Goal: Task Accomplishment & Management: Manage account settings

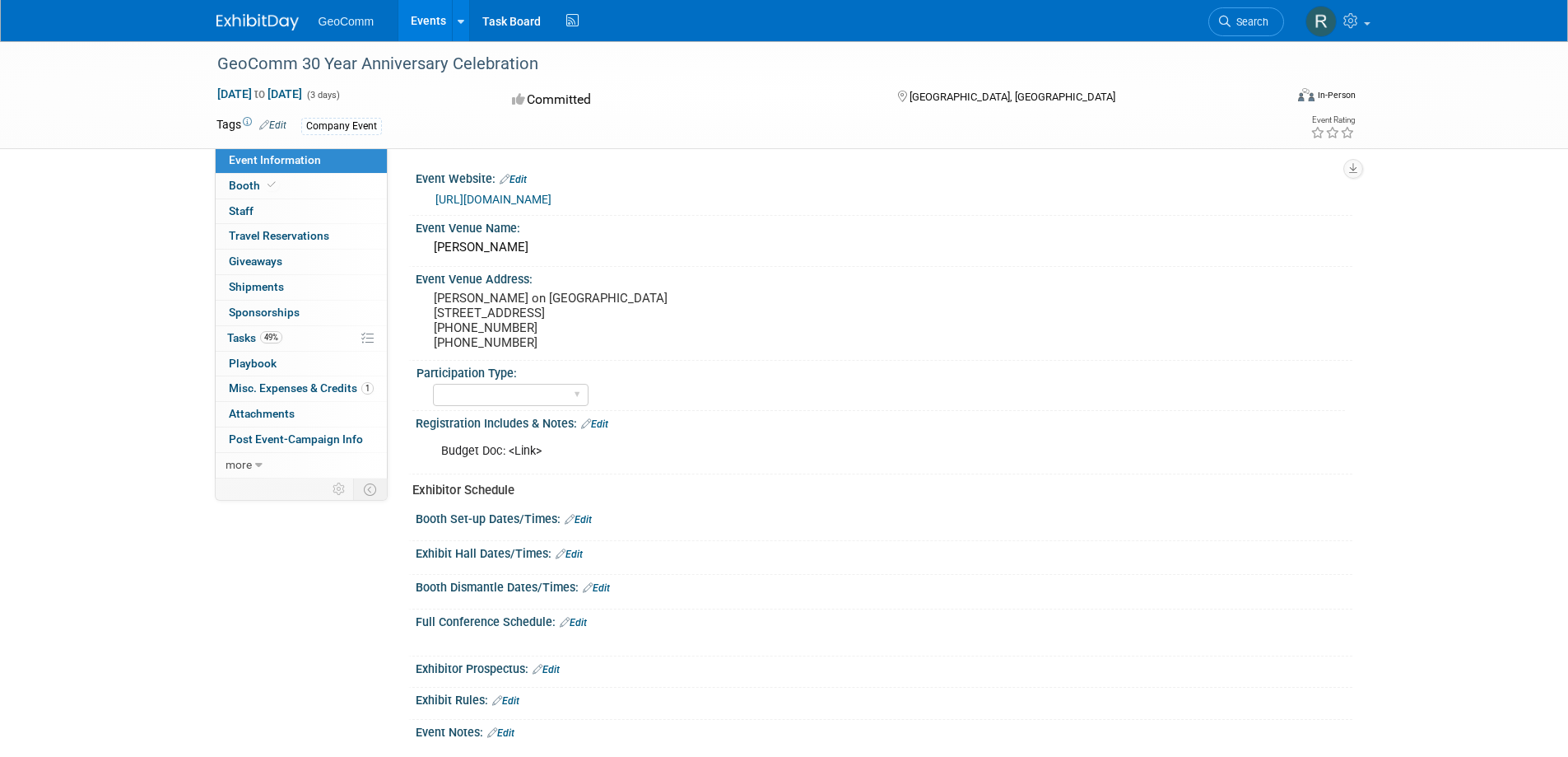
select select "No"
click at [249, 339] on span "Tasks 49%" at bounding box center [255, 337] width 55 height 14
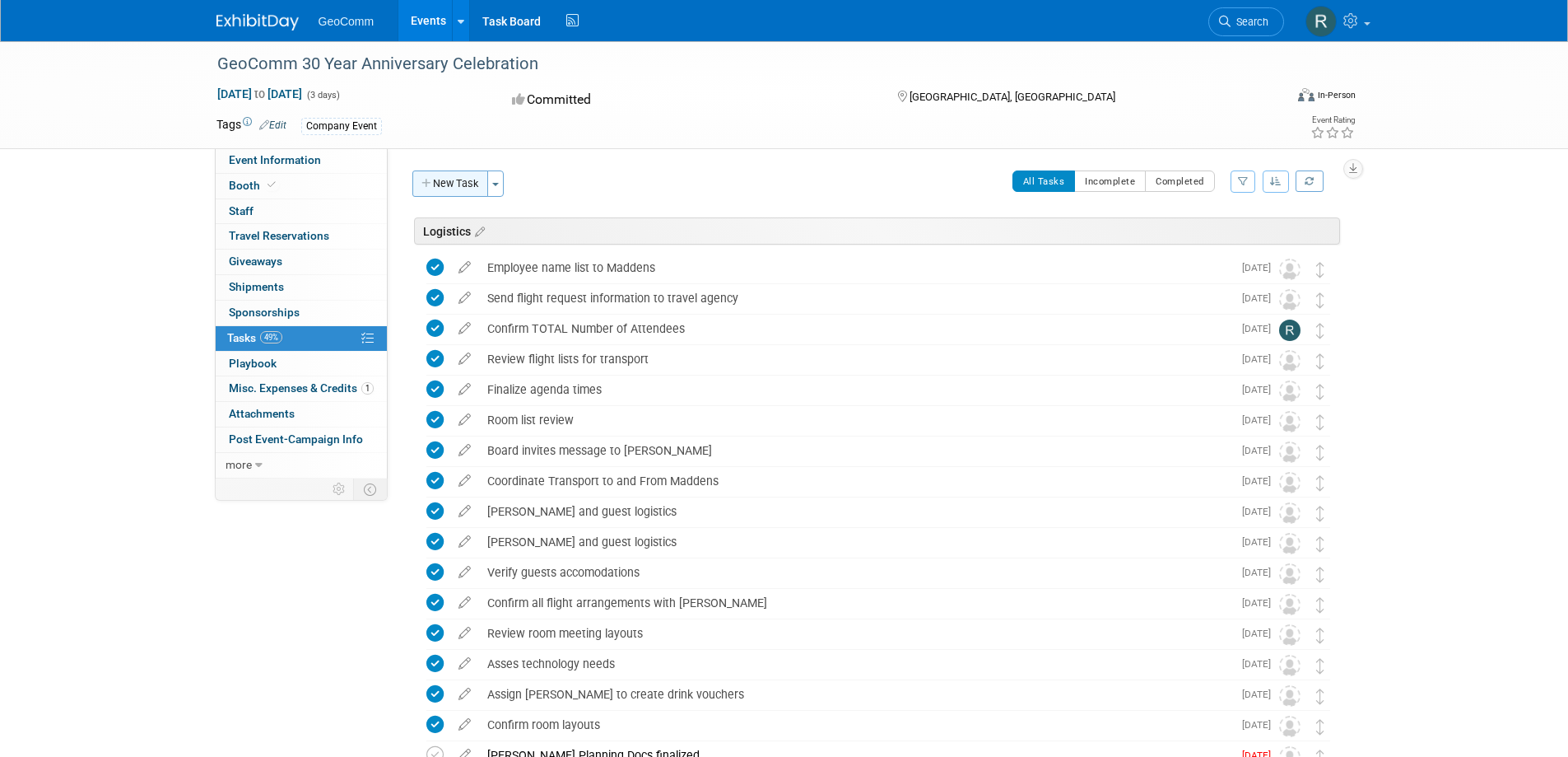
click at [435, 184] on button "New Task" at bounding box center [450, 183] width 76 height 26
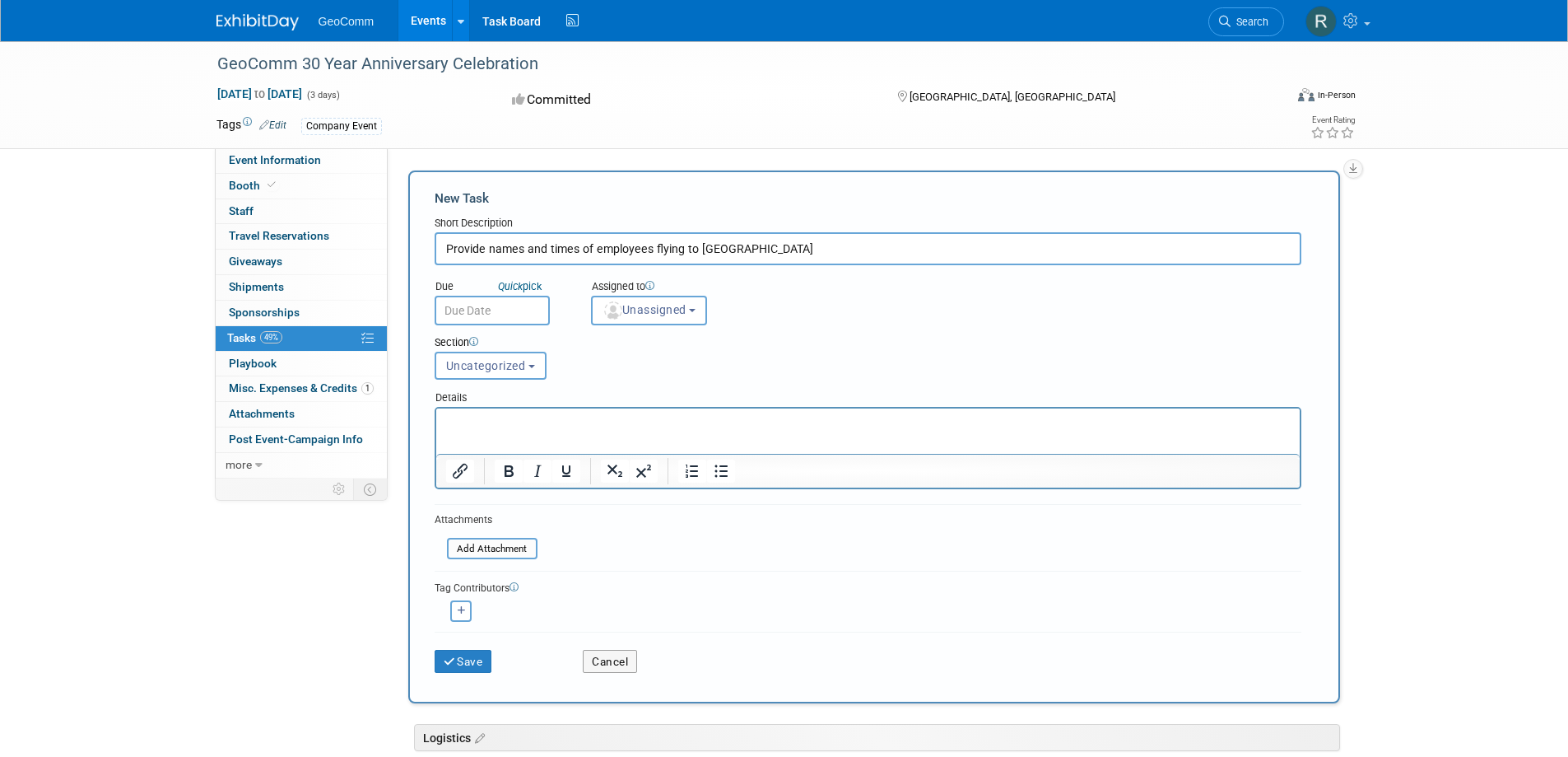
type input "Provide names and times of employees flying to [GEOGRAPHIC_DATA]"
click at [464, 417] on p "Rich Text Area. Press ALT-0 for help." at bounding box center [867, 423] width 845 height 16
click at [498, 314] on body "GeoComm Events Recently Viewed Events: GeoComm 30 Year Anniversary Celebration …" at bounding box center [784, 378] width 1568 height 757
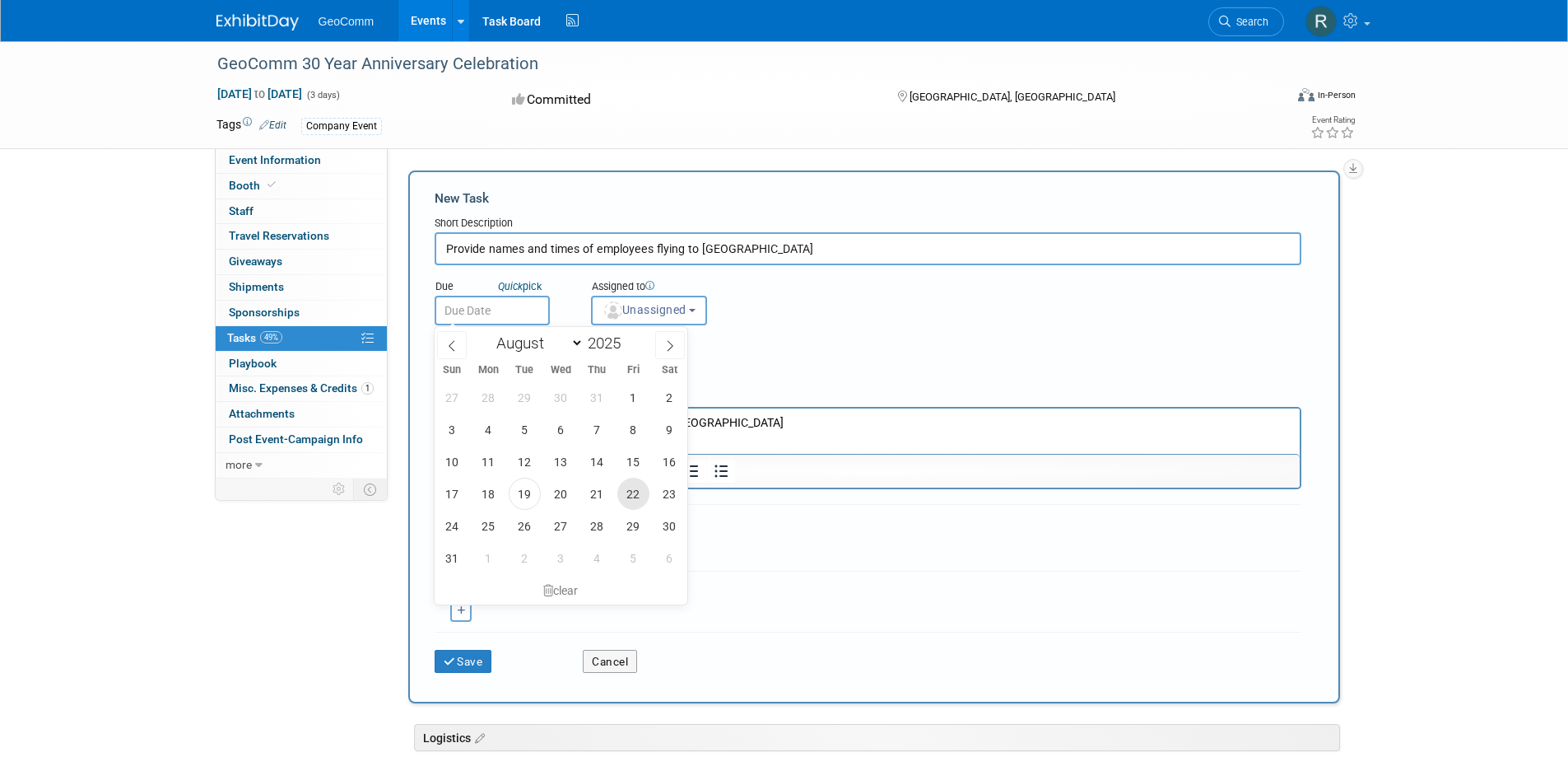
click at [633, 490] on span "22" at bounding box center [633, 493] width 32 height 32
type input "[DATE]"
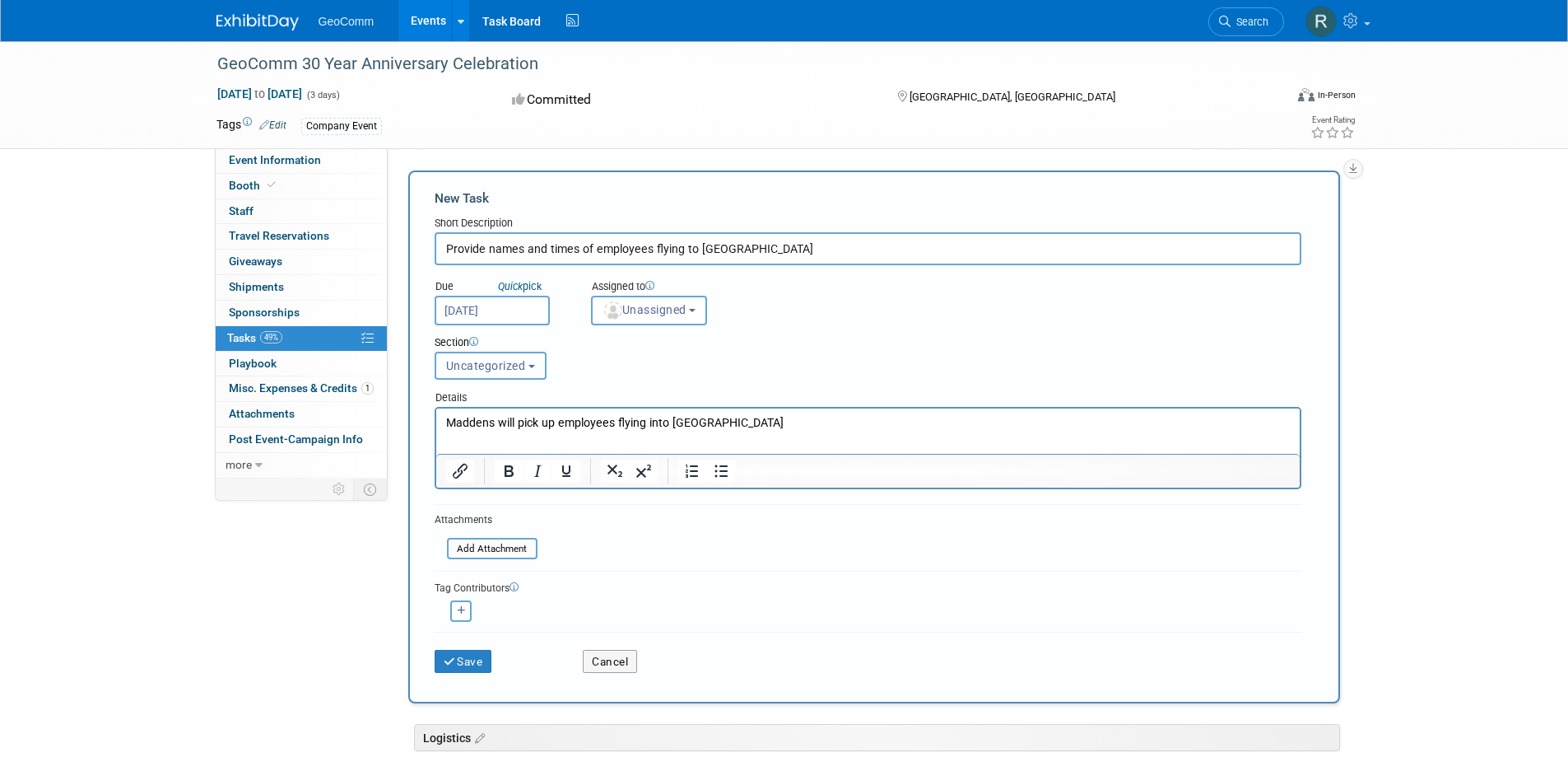
click at [498, 373] on button "Uncategorized" at bounding box center [491, 365] width 112 height 28
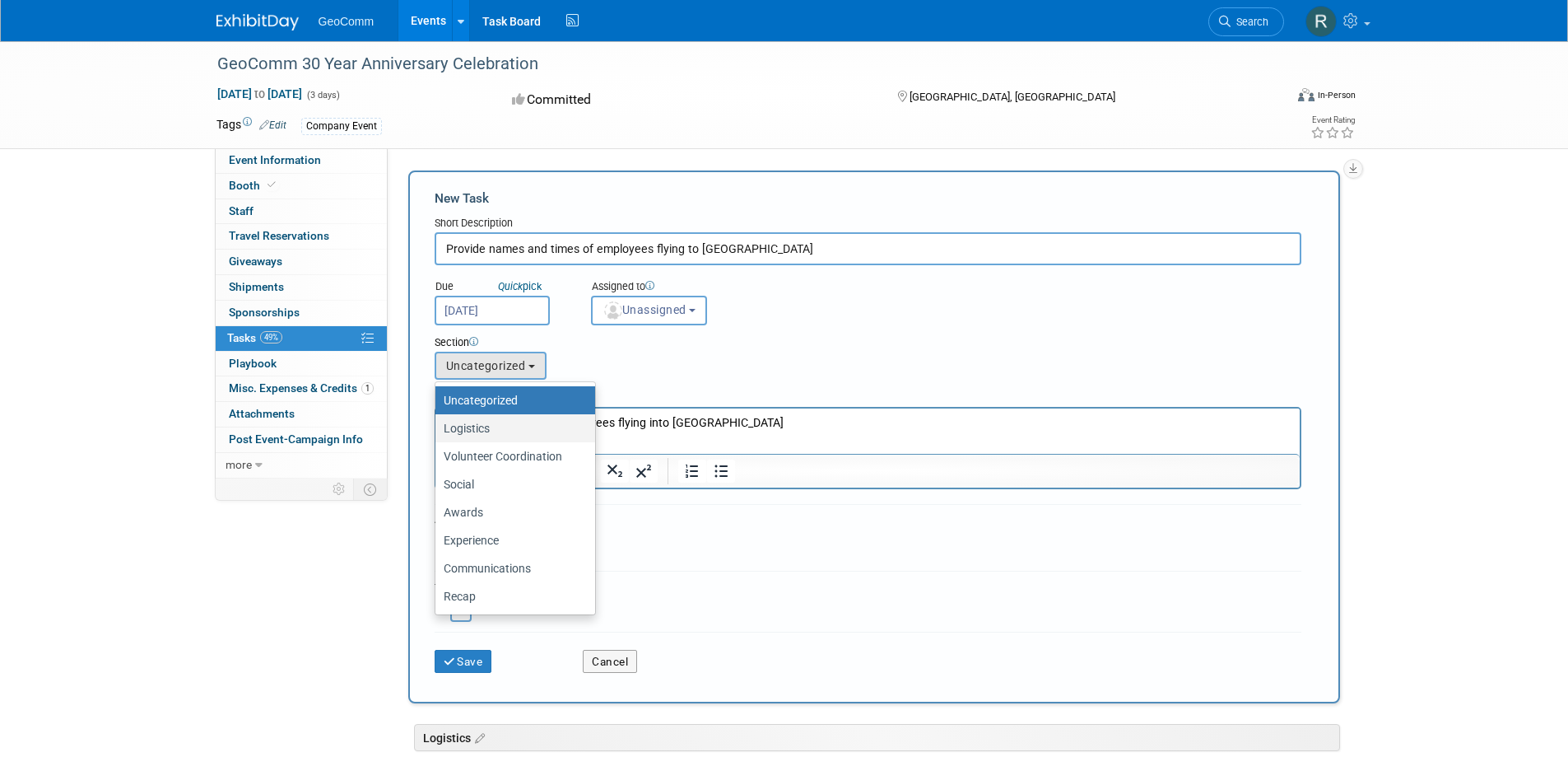
click at [481, 419] on label "Logistics" at bounding box center [511, 428] width 135 height 22
click at [438, 423] on input "Logistics" at bounding box center [432, 429] width 11 height 11
select select "11265550"
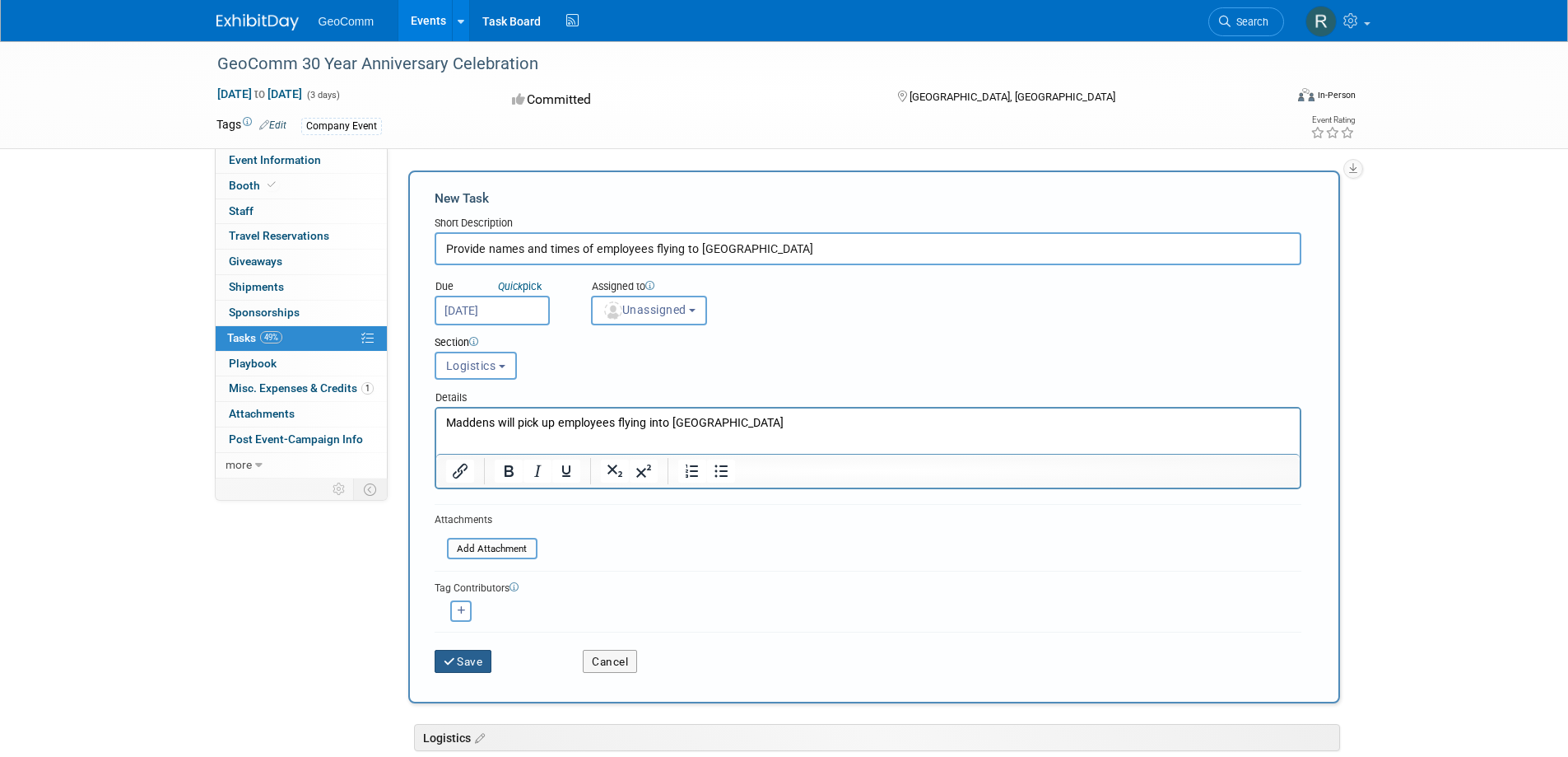
click at [469, 661] on button "Save" at bounding box center [464, 661] width 58 height 23
